Goal: Task Accomplishment & Management: Use online tool/utility

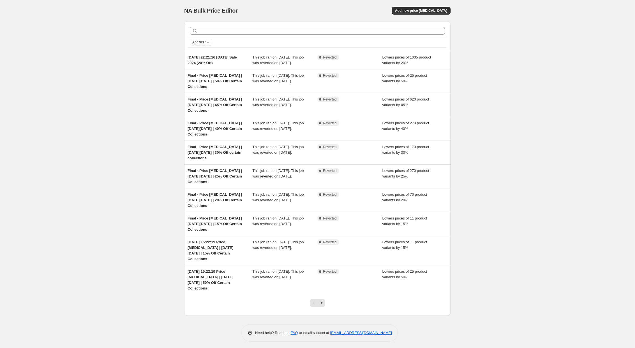
click at [127, 235] on div "NA Bulk Price Editor. This page is ready NA Bulk Price Editor Add new price [ME…" at bounding box center [317, 175] width 634 height 350
click at [428, 12] on span "Add new price [MEDICAL_DATA]" at bounding box center [421, 10] width 52 height 4
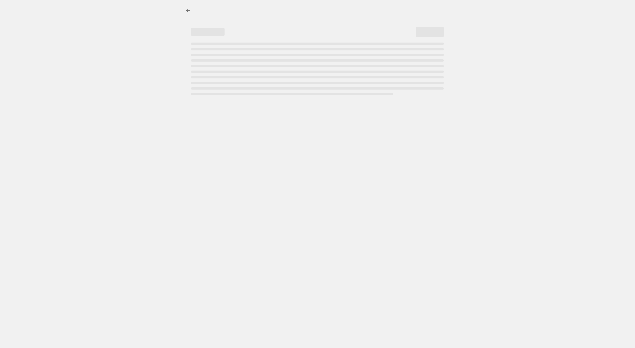
select select "percentage"
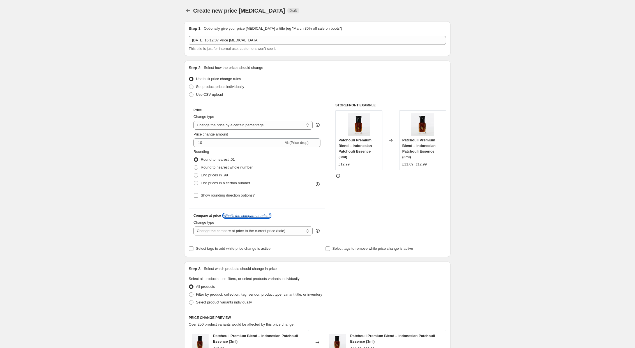
click at [254, 217] on icon "What's the compare at price?" at bounding box center [246, 216] width 47 height 4
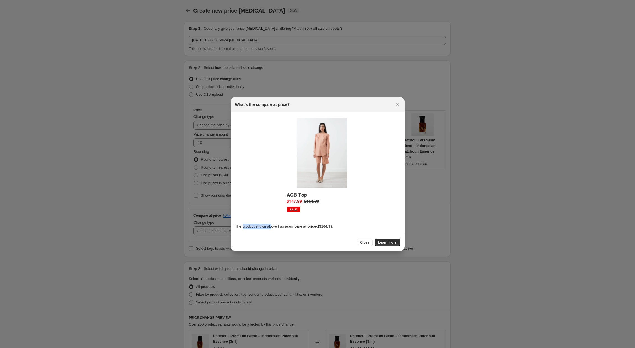
drag, startPoint x: 243, startPoint y: 227, endPoint x: 273, endPoint y: 228, distance: 30.6
click at [273, 228] on p "The product shown above has a compare at price of $164.99 ." at bounding box center [317, 227] width 165 height 6
click at [299, 227] on b "compare at price" at bounding box center [301, 226] width 29 height 4
click at [362, 244] on span "Close" at bounding box center [364, 242] width 9 height 4
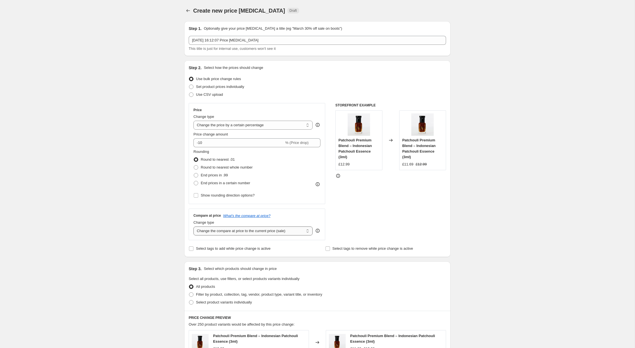
click at [296, 231] on select "Change the compare at price to the current price (sale) Change the compare at p…" at bounding box center [252, 231] width 119 height 9
click at [317, 231] on icon at bounding box center [317, 231] width 1 height 1
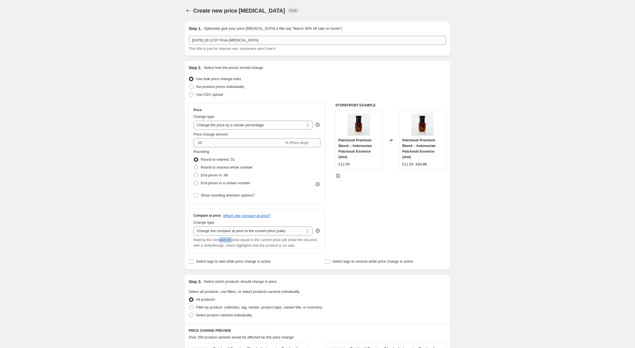
drag, startPoint x: 221, startPoint y: 240, endPoint x: 235, endPoint y: 240, distance: 13.7
click at [235, 240] on span "Making the compare at price equal to the current price will show the old price …" at bounding box center [255, 243] width 124 height 10
click at [234, 243] on div "Making the compare at price equal to the current price will show the old price …" at bounding box center [256, 242] width 127 height 11
click at [242, 245] on span "Making the compare at price equal to the current price will show the old price …" at bounding box center [255, 243] width 124 height 10
click at [261, 230] on select "Change the compare at price to the current price (sale) Change the compare at p…" at bounding box center [252, 231] width 119 height 9
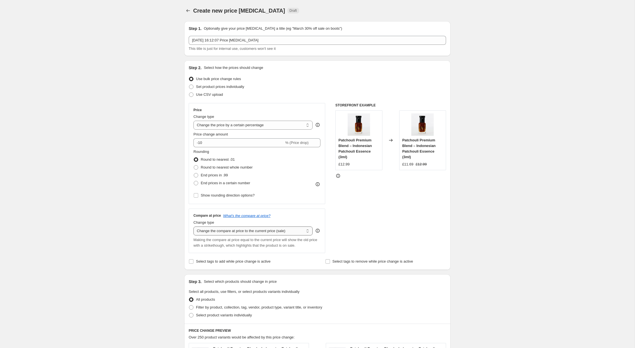
click at [193, 227] on select "Change the compare at price to the current price (sale) Change the compare at p…" at bounding box center [252, 231] width 119 height 9
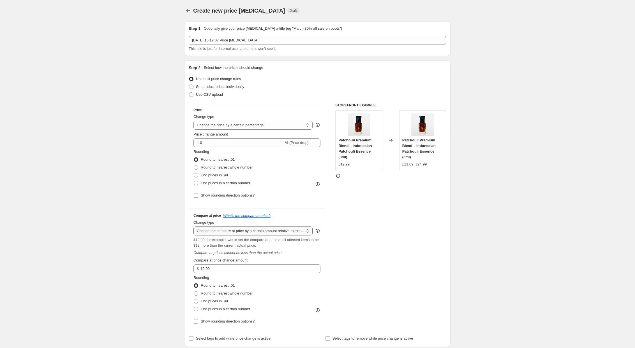
click at [293, 231] on select "Change the compare at price to the current price (sale) Change the compare at p…" at bounding box center [252, 231] width 119 height 9
drag, startPoint x: 211, startPoint y: 240, endPoint x: 212, endPoint y: 247, distance: 6.5
click at [212, 247] on span "$12.00, for example, would set the compare at price of all affected items to be…" at bounding box center [255, 243] width 125 height 10
click at [260, 246] on span "$12.00, for example, would set the compare at price of all affected items to be…" at bounding box center [255, 243] width 125 height 10
drag, startPoint x: 273, startPoint y: 245, endPoint x: 228, endPoint y: 243, distance: 44.3
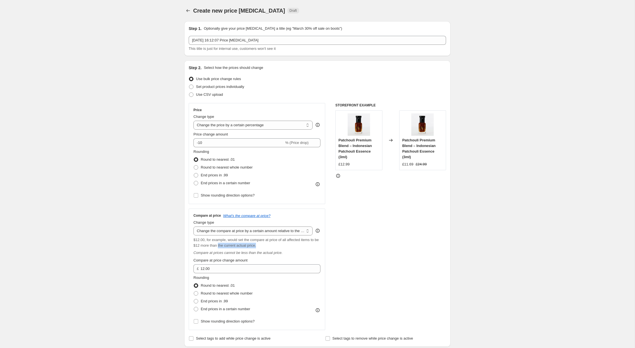
click at [228, 243] on div "$12.00, for example, would set the compare at price of all affected items to be…" at bounding box center [256, 242] width 127 height 11
click at [232, 244] on span "$12.00, for example, would set the compare at price of all affected items to be…" at bounding box center [255, 243] width 125 height 10
click at [231, 231] on select "Change the compare at price to the current price (sale) Change the compare at p…" at bounding box center [252, 231] width 119 height 9
click at [193, 227] on select "Change the compare at price to the current price (sale) Change the compare at p…" at bounding box center [252, 231] width 119 height 9
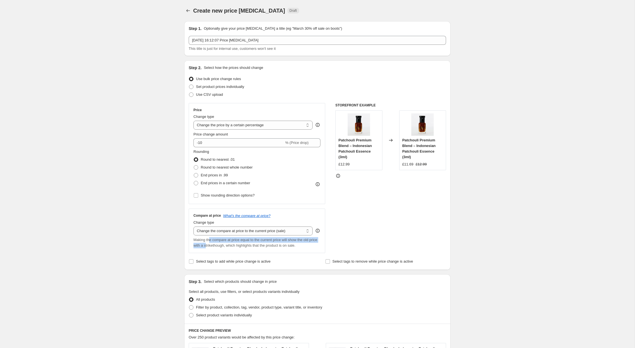
drag, startPoint x: 210, startPoint y: 242, endPoint x: 216, endPoint y: 244, distance: 6.5
click at [216, 244] on span "Making the compare at price equal to the current price will show the old price …" at bounding box center [255, 243] width 124 height 10
click at [242, 247] on span "Making the compare at price equal to the current price will show the old price …" at bounding box center [255, 243] width 124 height 10
click at [300, 231] on select "Change the compare at price to the current price (sale) Change the compare at p…" at bounding box center [252, 231] width 119 height 9
click at [193, 227] on select "Change the compare at price to the current price (sale) Change the compare at p…" at bounding box center [252, 231] width 119 height 9
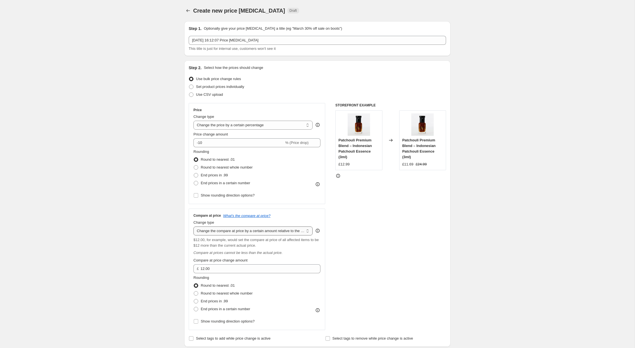
click at [243, 231] on select "Change the compare at price to the current price (sale) Change the compare at p…" at bounding box center [252, 231] width 119 height 9
click at [245, 231] on select "Change the compare at price to the current price (sale) Change the compare at p…" at bounding box center [252, 231] width 119 height 9
select select "pp"
click at [193, 227] on select "Change the compare at price to the current price (sale) Change the compare at p…" at bounding box center [252, 231] width 119 height 9
type input "20"
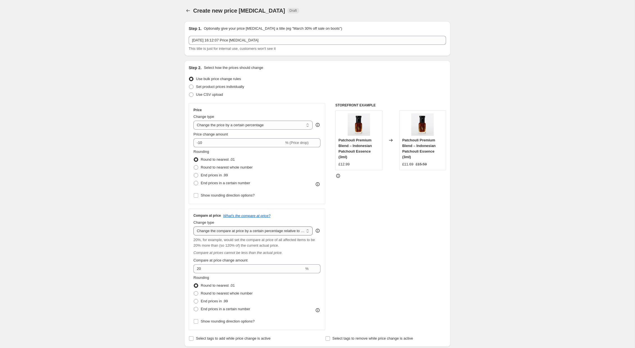
click at [244, 231] on select "Change the compare at price to the current price (sale) Change the compare at p…" at bounding box center [252, 231] width 119 height 9
select select "percentage"
click at [193, 227] on select "Change the compare at price to the current price (sale) Change the compare at p…" at bounding box center [252, 231] width 119 height 9
type input "-15"
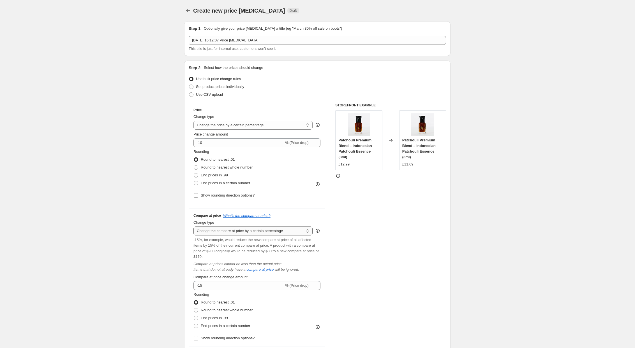
click at [240, 230] on select "Change the compare at price to the current price (sale) Change the compare at p…" at bounding box center [252, 231] width 119 height 9
select select "ep"
click at [193, 227] on select "Change the compare at price to the current price (sale) Change the compare at p…" at bounding box center [252, 231] width 119 height 9
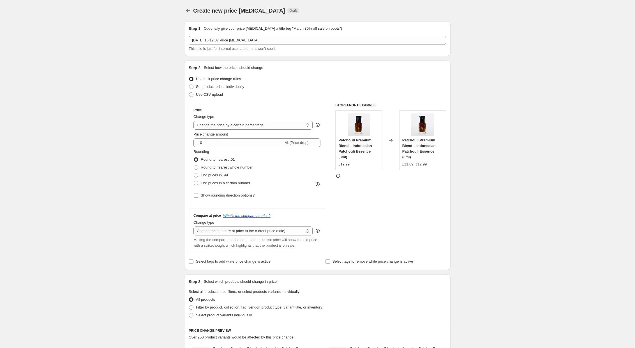
click at [152, 235] on div "Create new price [MEDICAL_DATA]. This page is ready Create new price [MEDICAL_D…" at bounding box center [317, 291] width 634 height 582
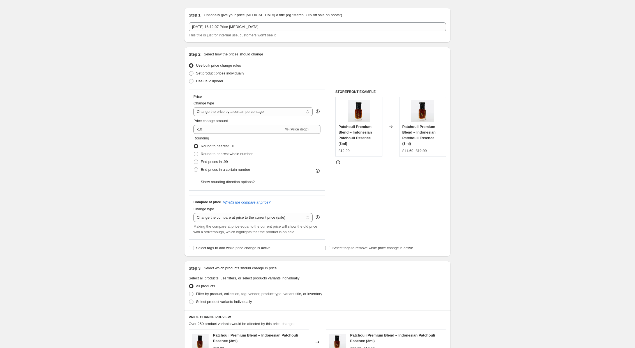
scroll to position [14, 0]
click at [491, 162] on div "Create new price [MEDICAL_DATA]. This page is ready Create new price [MEDICAL_D…" at bounding box center [317, 277] width 634 height 582
click at [201, 130] on input "-10" at bounding box center [238, 129] width 91 height 9
click at [514, 191] on div "Create new price [MEDICAL_DATA]. This page is ready Create new price [MEDICAL_D…" at bounding box center [317, 277] width 634 height 582
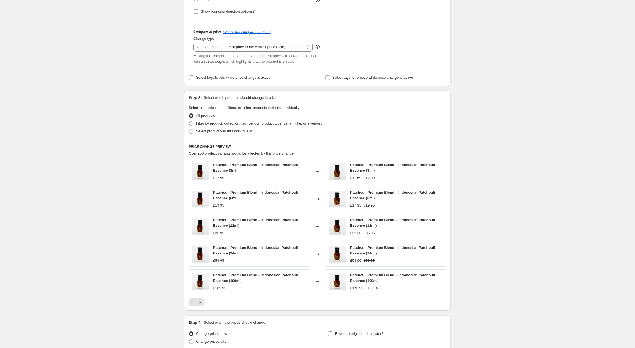
scroll to position [234, 0]
